Goal: Information Seeking & Learning: Learn about a topic

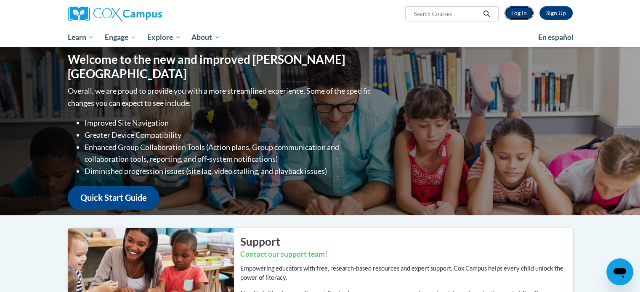
click at [518, 10] on link "Log In" at bounding box center [519, 12] width 29 height 13
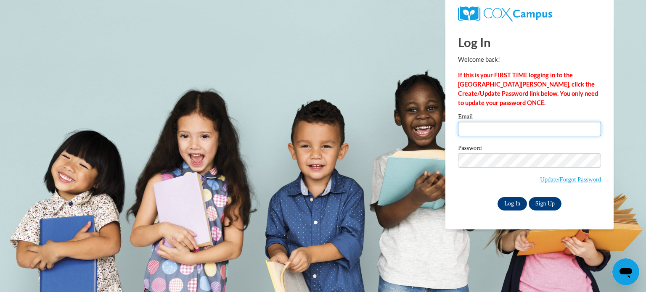
type input "cmoddes@teachers.kusd.edu"
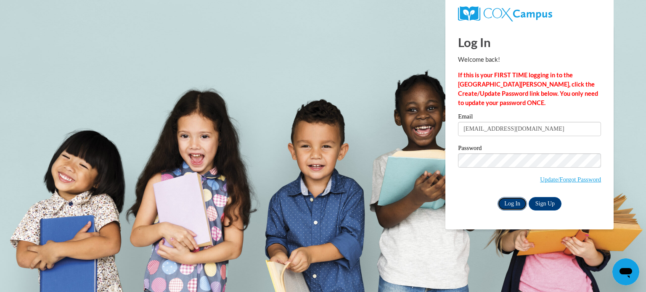
click at [513, 204] on input "Log In" at bounding box center [512, 203] width 29 height 13
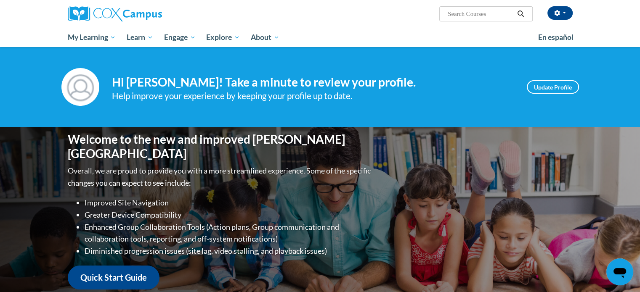
scroll to position [229, 0]
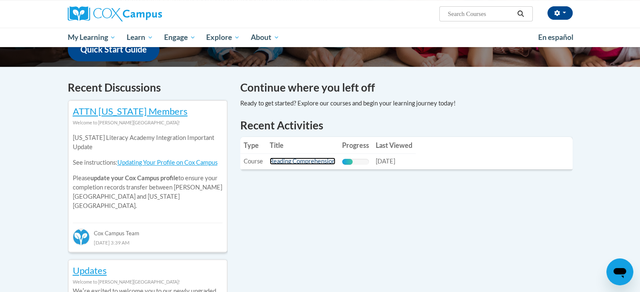
click at [283, 164] on link "Reading Comprehension" at bounding box center [303, 161] width 66 height 7
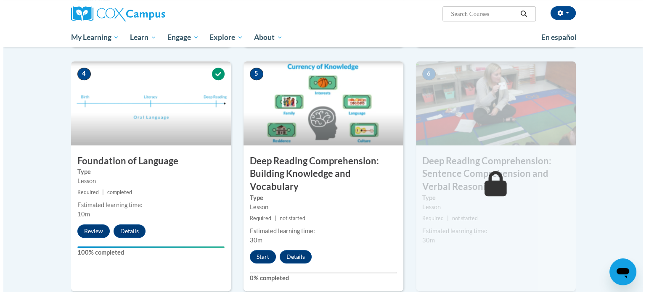
scroll to position [424, 0]
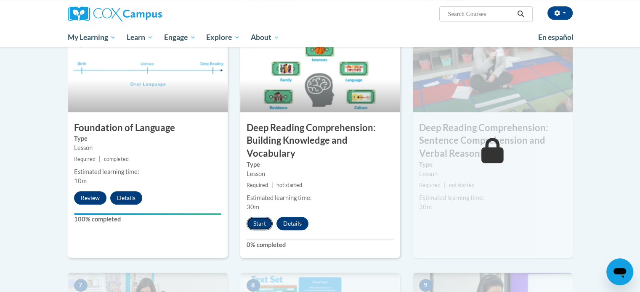
click at [260, 225] on button "Start" at bounding box center [260, 223] width 26 height 13
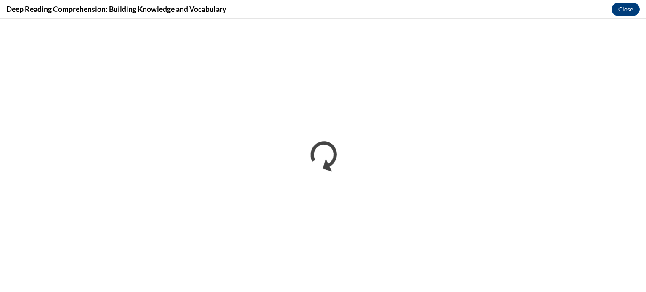
scroll to position [0, 0]
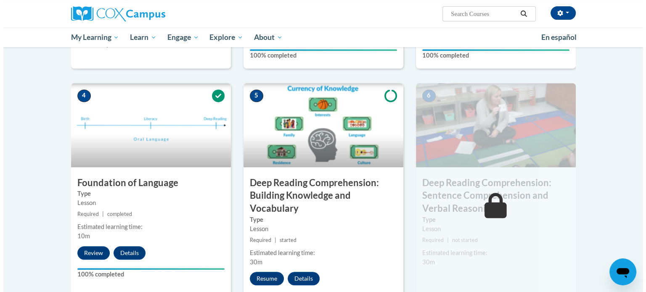
scroll to position [419, 0]
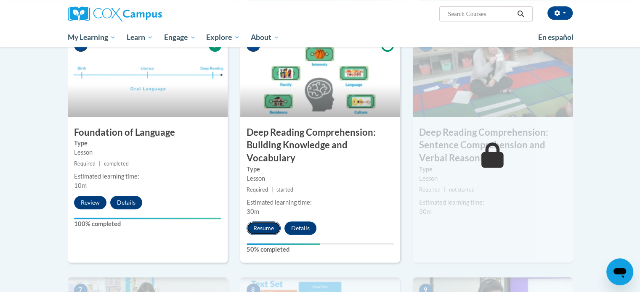
click at [269, 231] on button "Resume" at bounding box center [264, 228] width 34 height 13
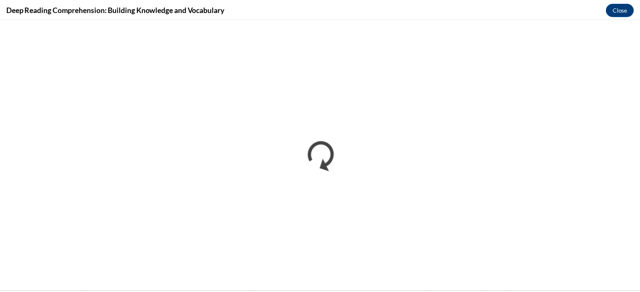
scroll to position [0, 0]
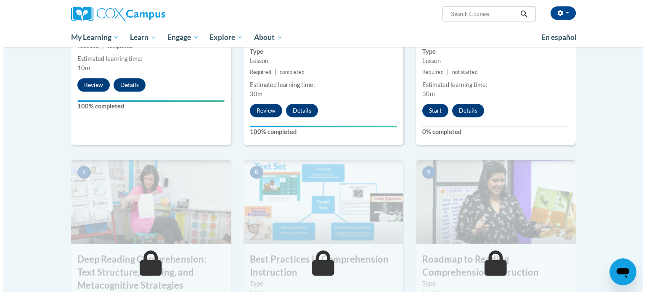
scroll to position [537, 0]
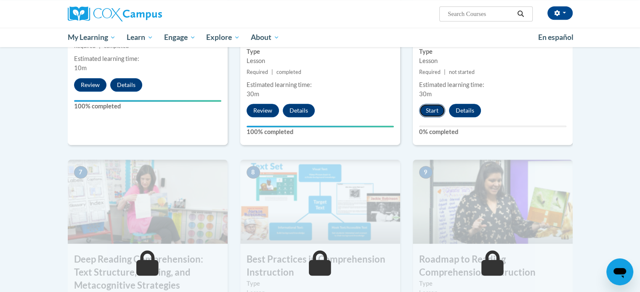
click at [434, 112] on button "Start" at bounding box center [432, 110] width 26 height 13
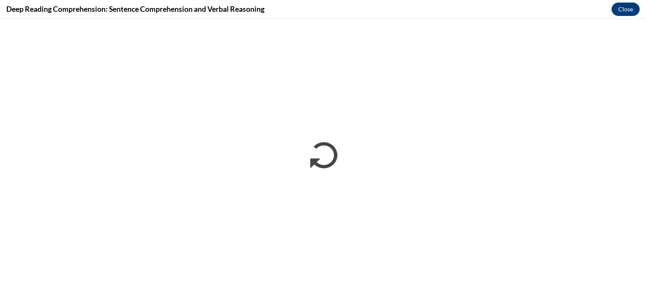
scroll to position [0, 0]
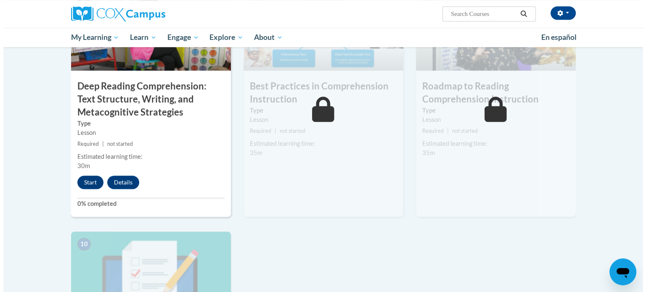
scroll to position [710, 0]
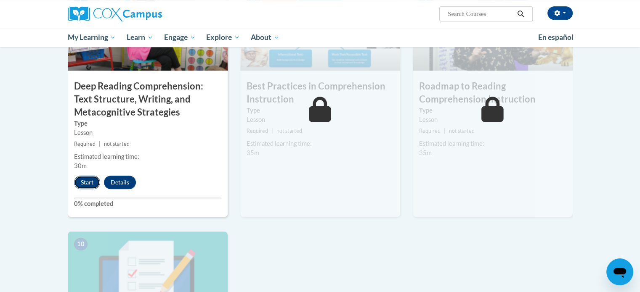
click at [90, 181] on button "Start" at bounding box center [87, 182] width 26 height 13
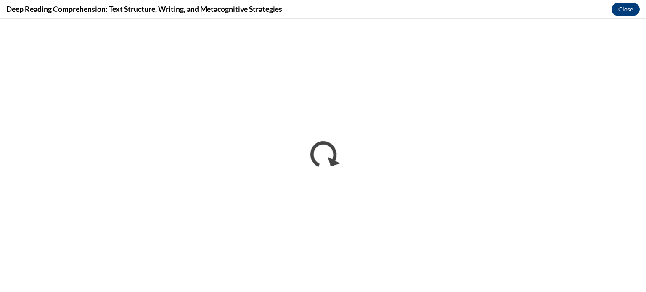
scroll to position [0, 0]
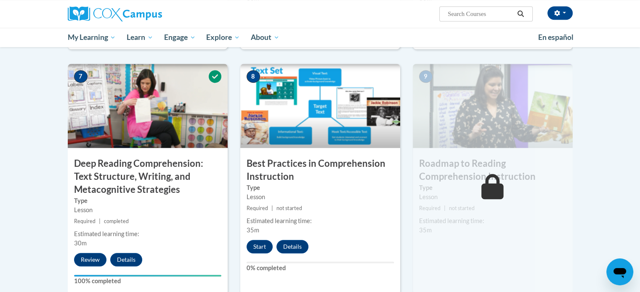
scroll to position [633, 0]
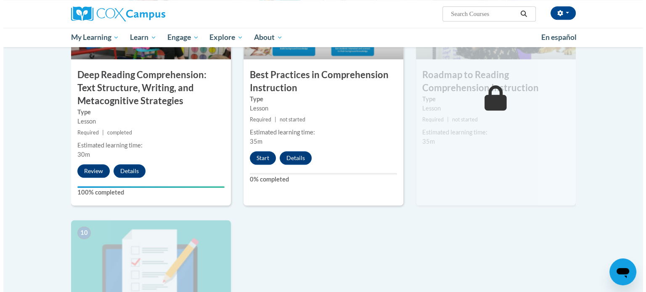
scroll to position [720, 0]
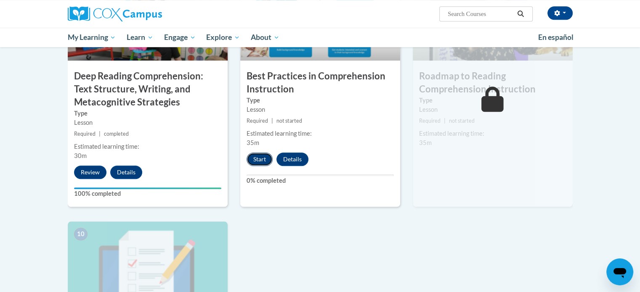
click at [261, 154] on button "Start" at bounding box center [260, 159] width 26 height 13
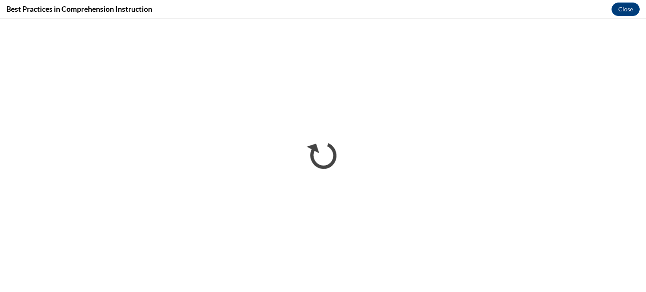
scroll to position [0, 0]
